Goal: Find specific page/section: Find specific page/section

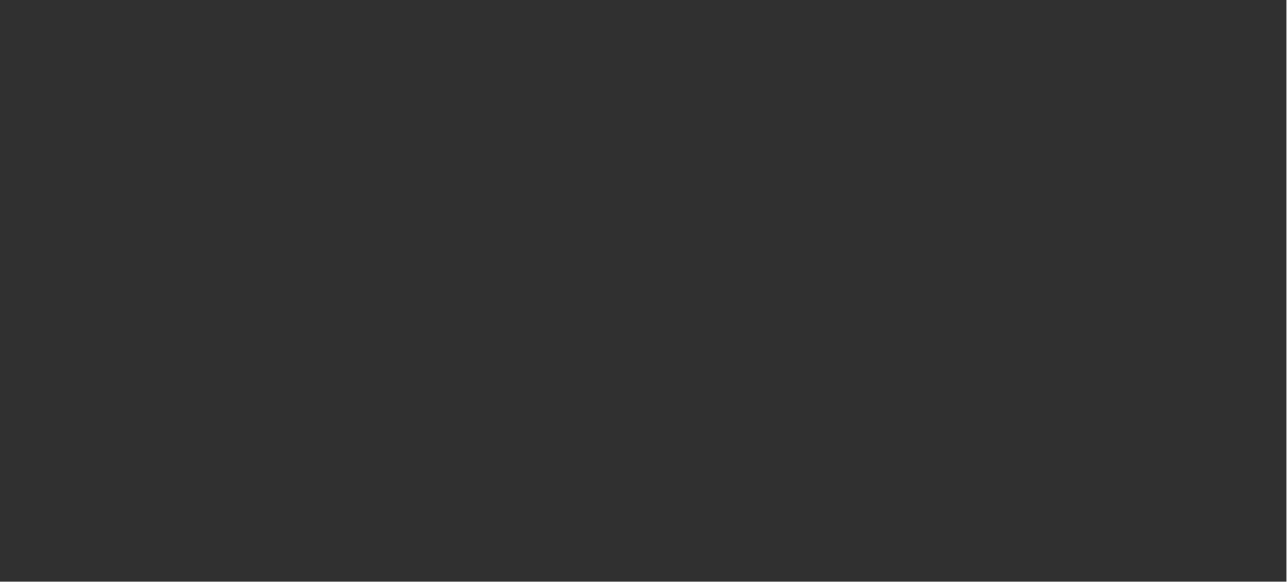
select select "10"
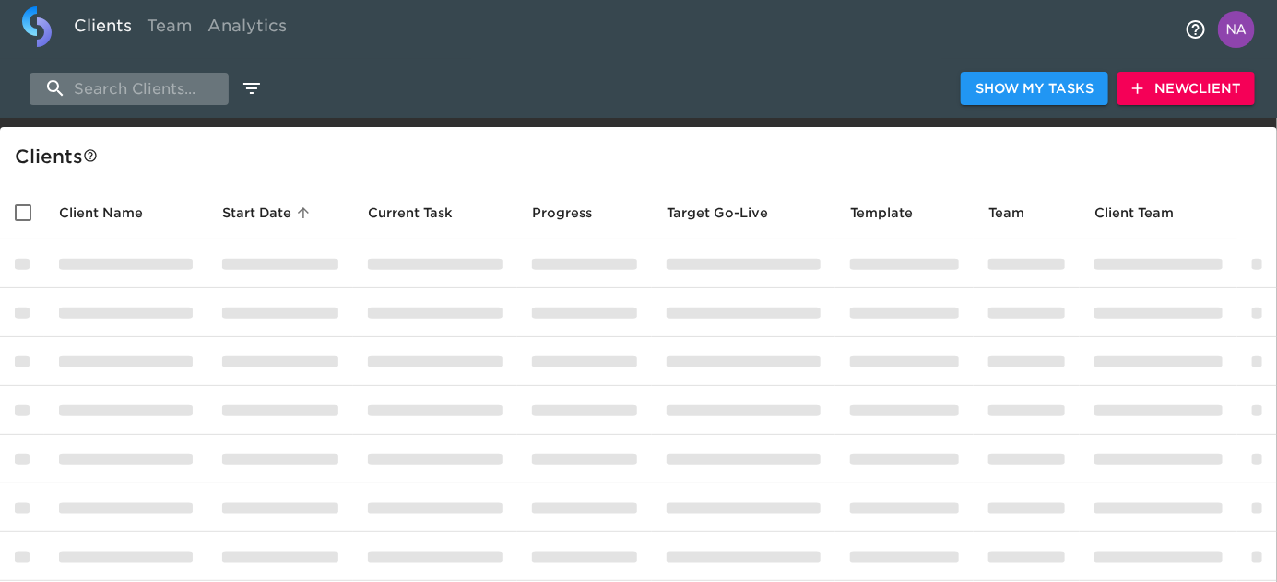
click at [145, 92] on input "search" at bounding box center [128, 89] width 199 height 32
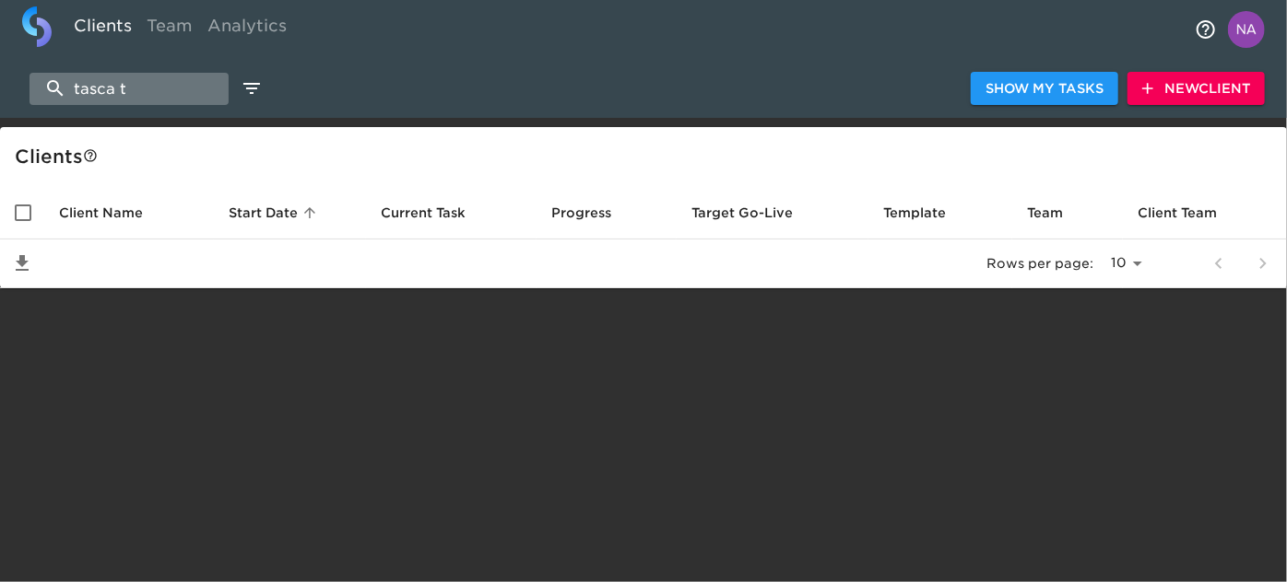
click at [178, 88] on input "tasca t" at bounding box center [128, 89] width 199 height 32
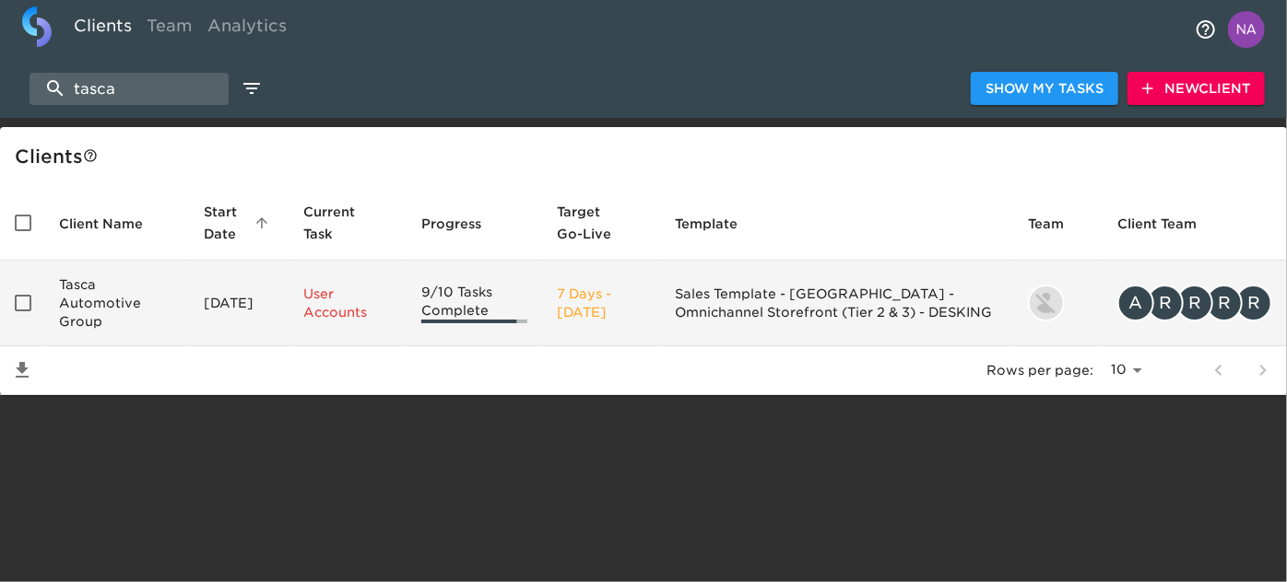
type input "tasca"
click at [143, 300] on td "Tasca Automotive Group" at bounding box center [116, 304] width 145 height 86
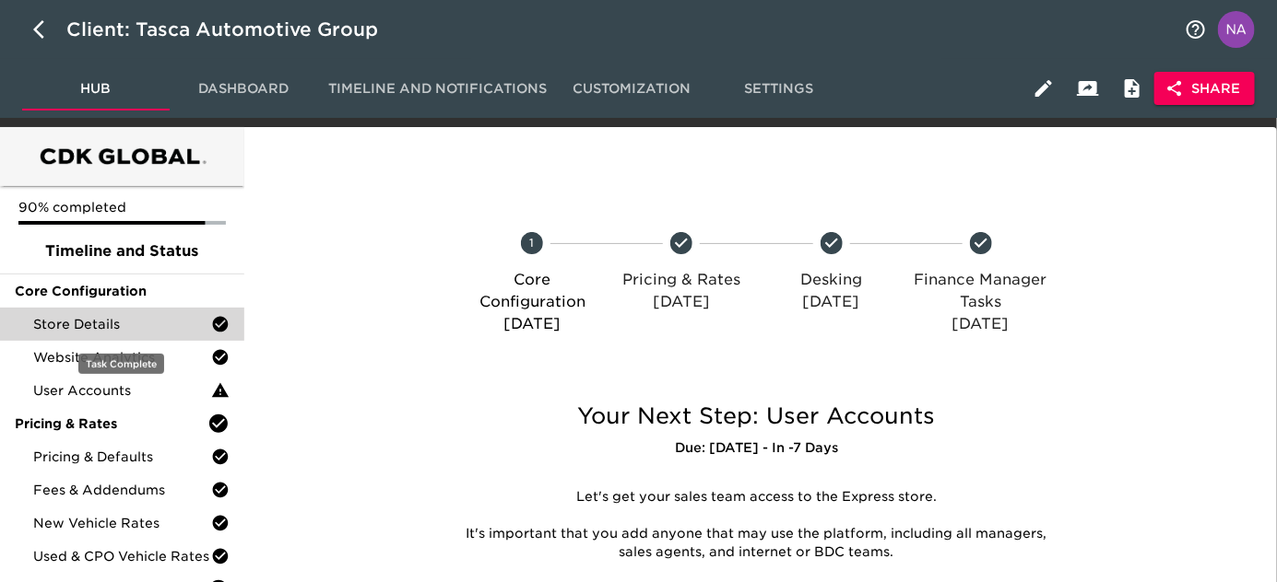
click at [124, 330] on span "Store Details" at bounding box center [122, 324] width 178 height 18
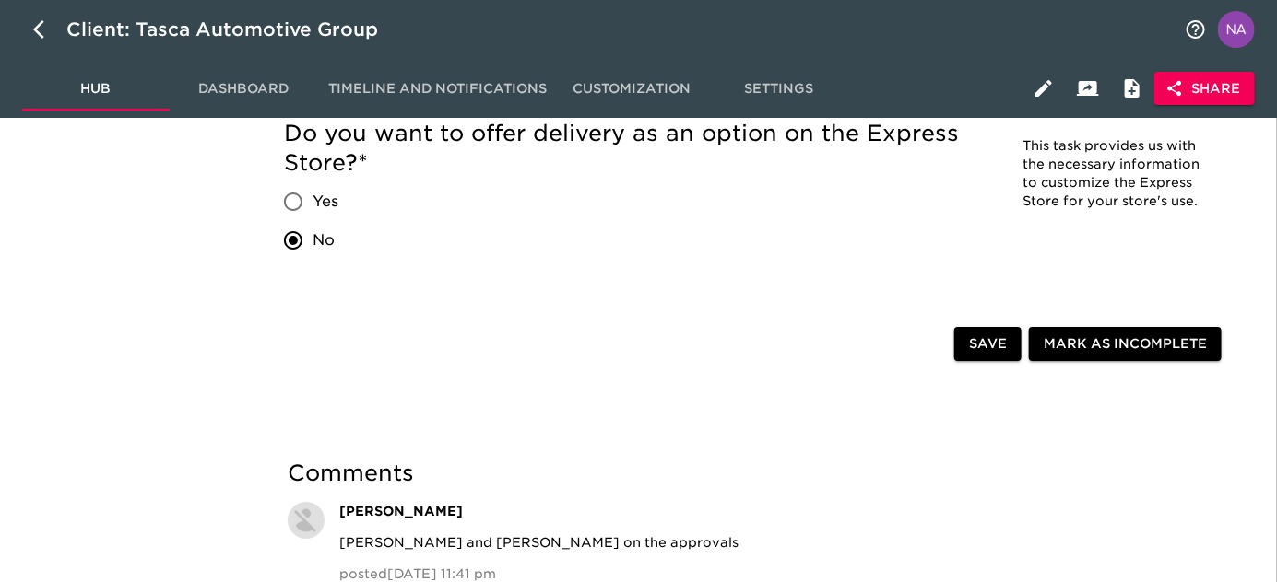
scroll to position [2892, 0]
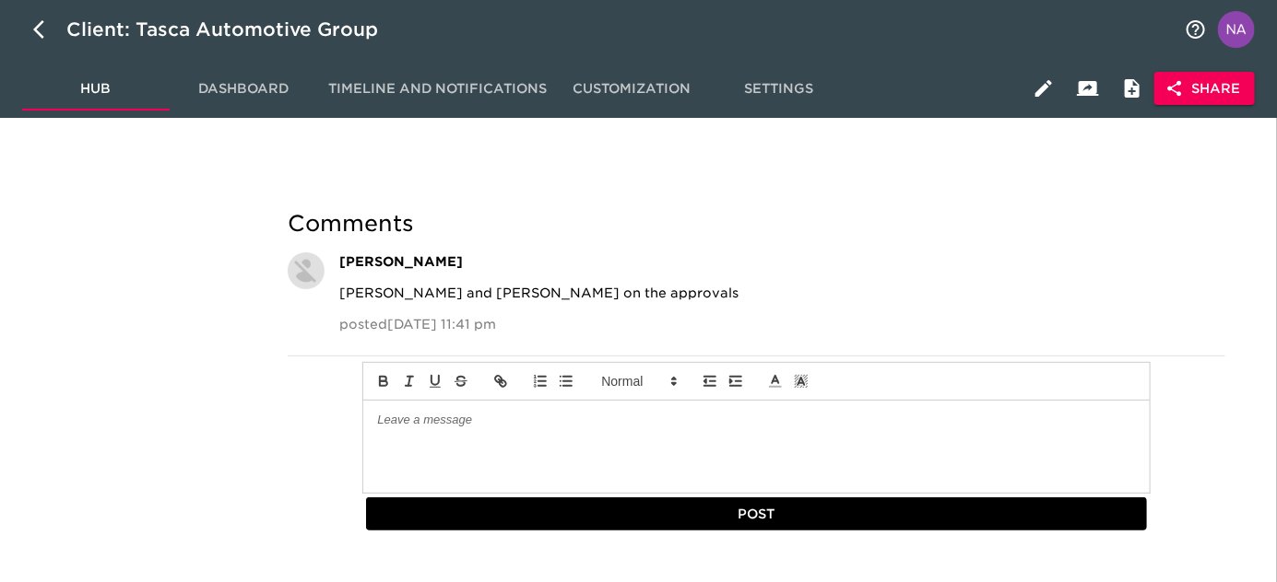
click at [406, 27] on div "Client: Tasca Automotive Group" at bounding box center [638, 29] width 1277 height 59
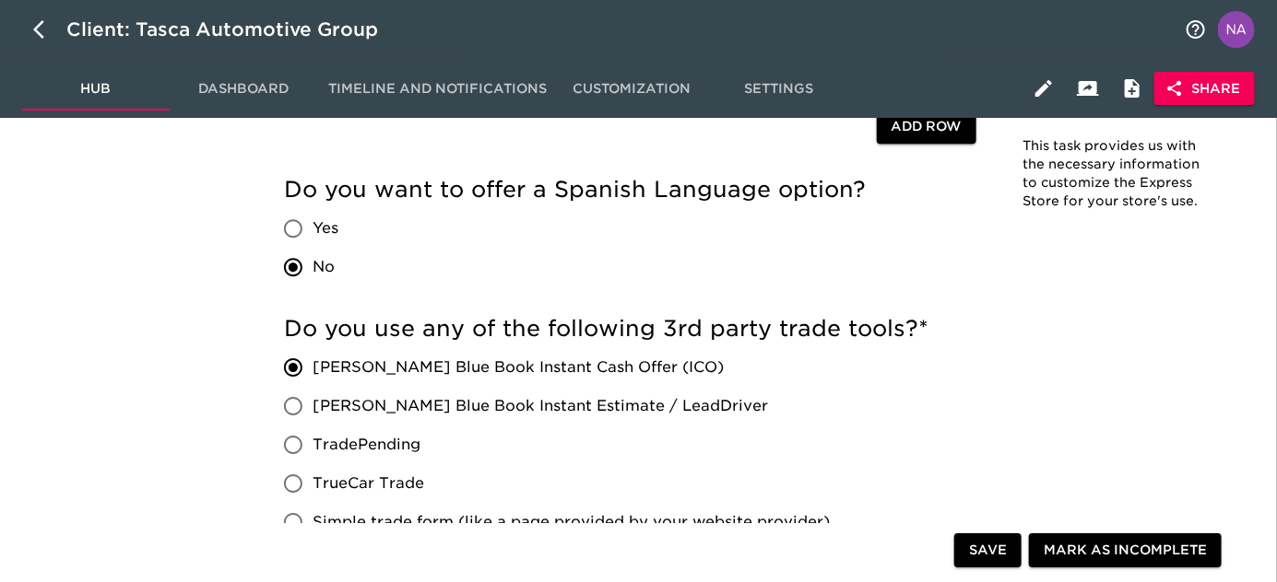
scroll to position [2153, 0]
